Goal: Task Accomplishment & Management: Manage account settings

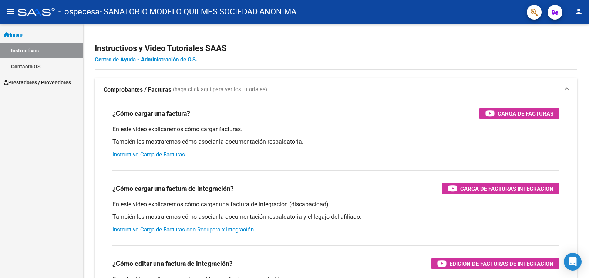
click at [37, 50] on link "Instructivos" at bounding box center [41, 51] width 82 height 16
click at [37, 81] on span "Prestadores / Proveedores" at bounding box center [37, 82] width 67 height 8
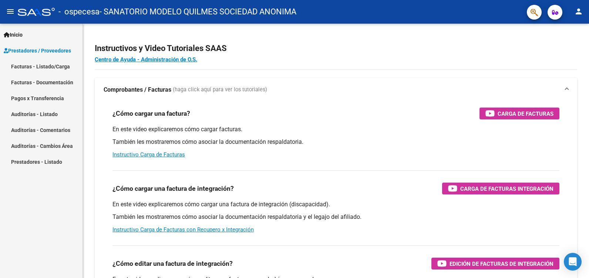
click at [40, 64] on link "Facturas - Listado/Carga" at bounding box center [41, 66] width 82 height 16
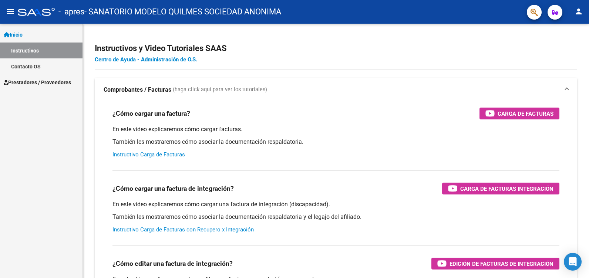
click at [28, 82] on span "Prestadores / Proveedores" at bounding box center [37, 82] width 67 height 8
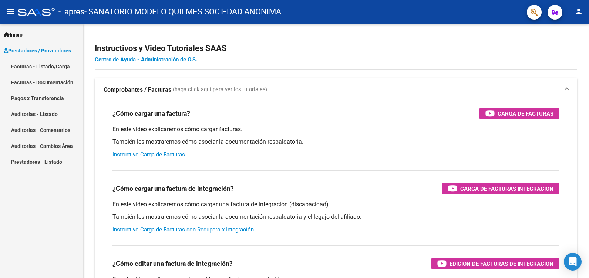
click at [46, 65] on link "Facturas - Listado/Carga" at bounding box center [41, 66] width 82 height 16
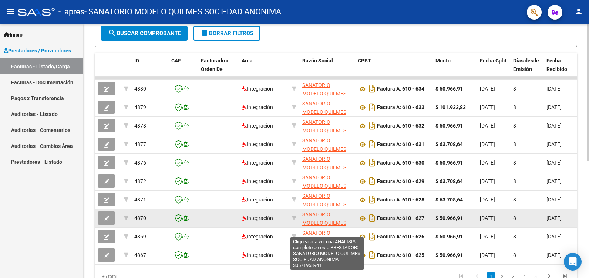
scroll to position [18, 0]
